Goal: Task Accomplishment & Management: Use online tool/utility

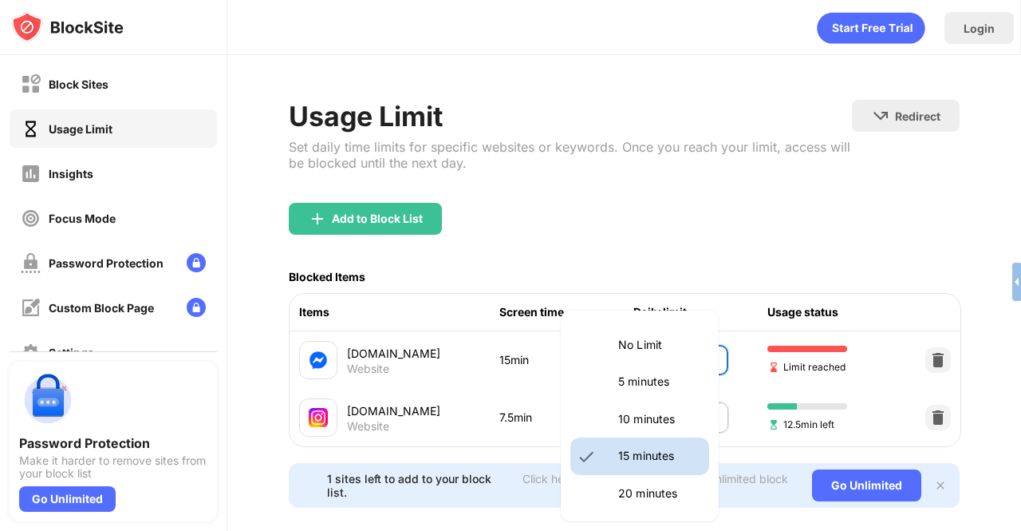
click at [643, 358] on body "Block Sites Usage Limit Insights Focus Mode Password Protection Custom Block Pa…" at bounding box center [510, 265] width 1021 height 531
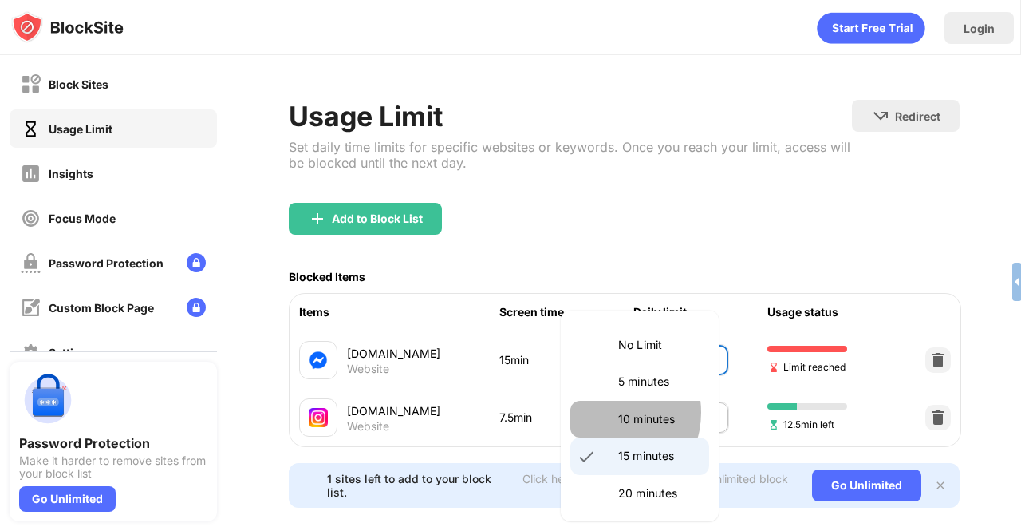
click at [609, 413] on li "10 minutes" at bounding box center [640, 419] width 139 height 37
type input "**"
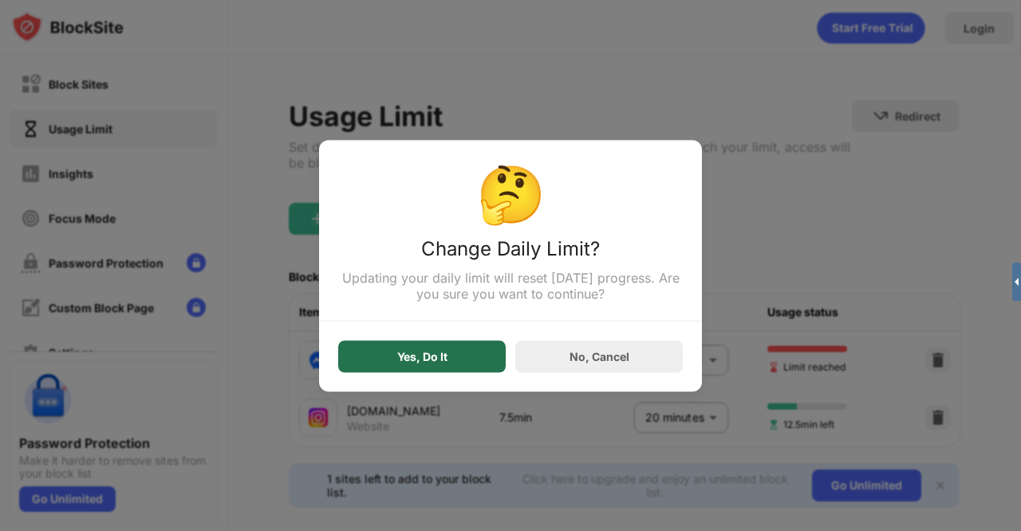
click at [417, 350] on div "Yes, Do It" at bounding box center [422, 356] width 168 height 32
